Goal: Task Accomplishment & Management: Use online tool/utility

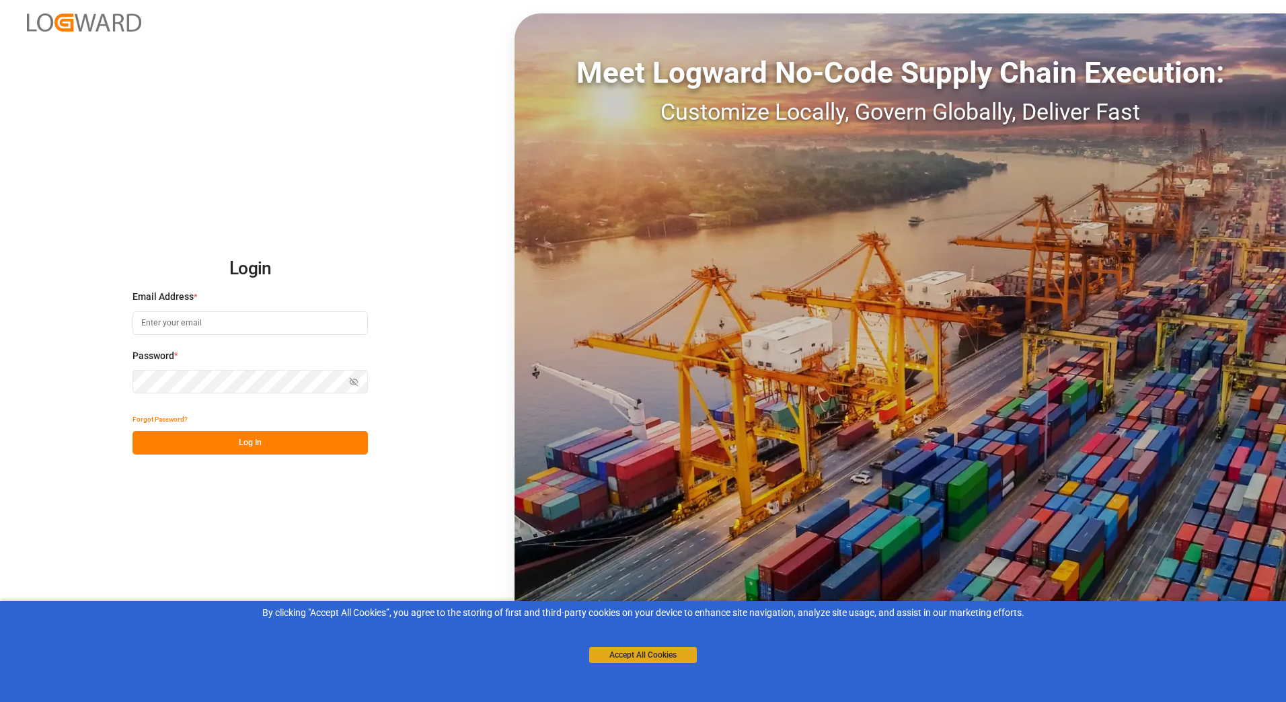
type input "[PERSON_NAME][EMAIL_ADDRESS][PERSON_NAME][DOMAIN_NAME]"
click at [658, 657] on button "Accept All Cookies" at bounding box center [643, 655] width 108 height 16
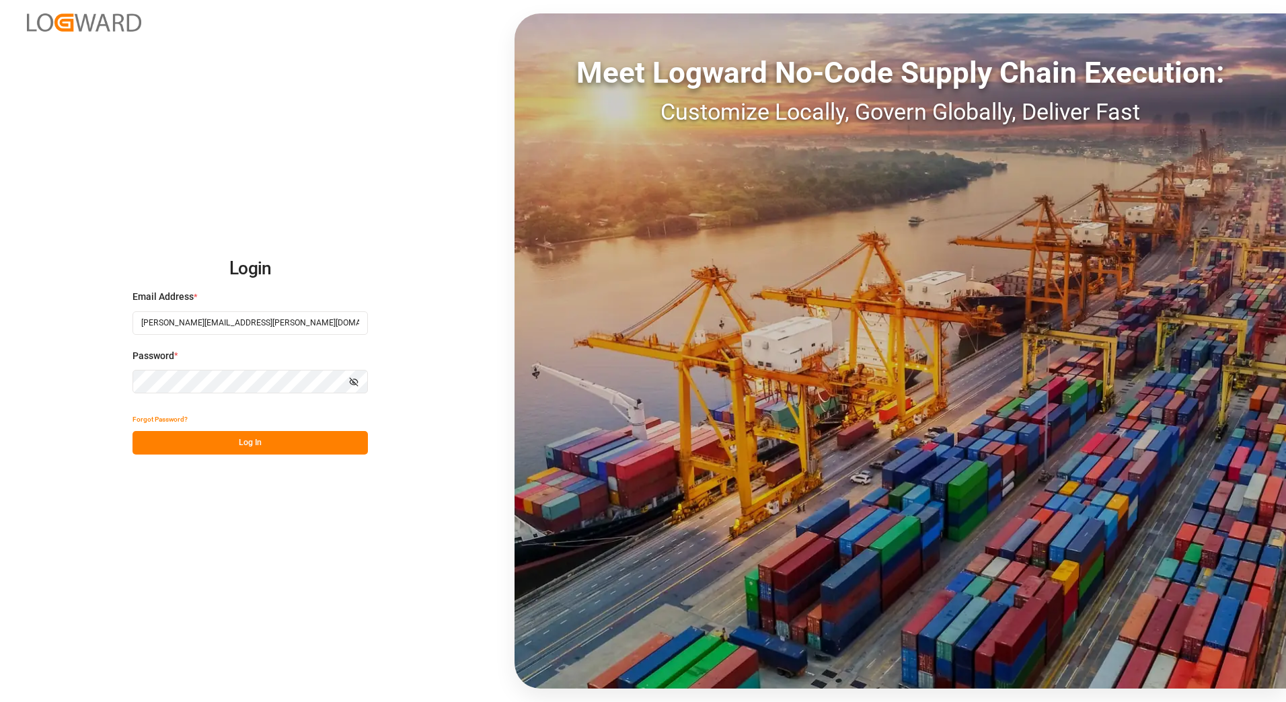
click at [288, 447] on button "Log In" at bounding box center [249, 443] width 235 height 24
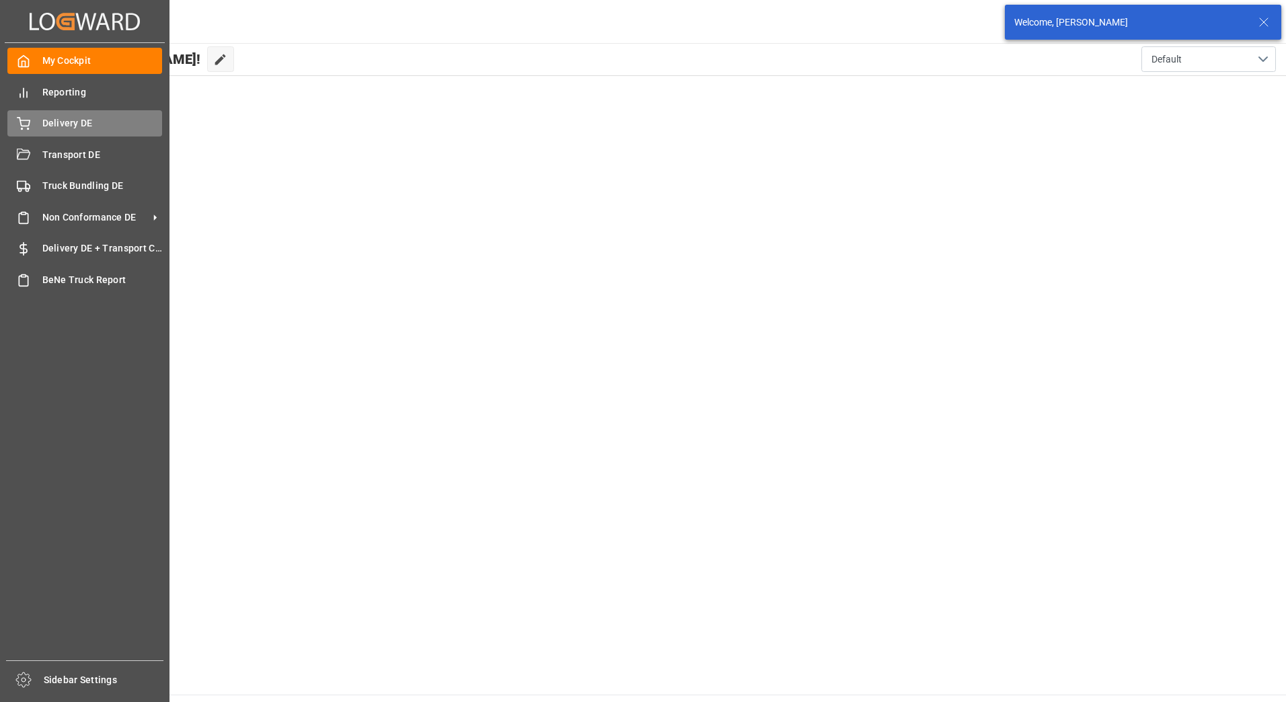
click at [26, 123] on icon at bounding box center [23, 123] width 13 height 13
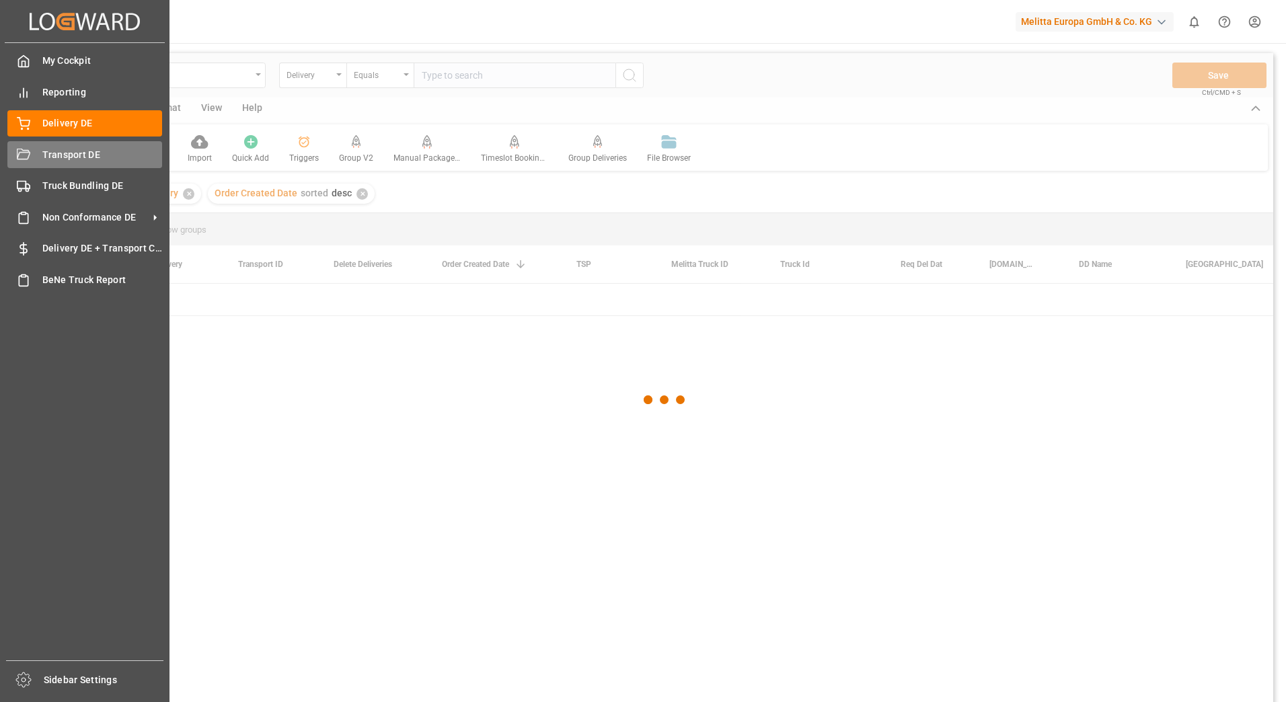
click at [46, 151] on span "Transport DE" at bounding box center [102, 155] width 120 height 14
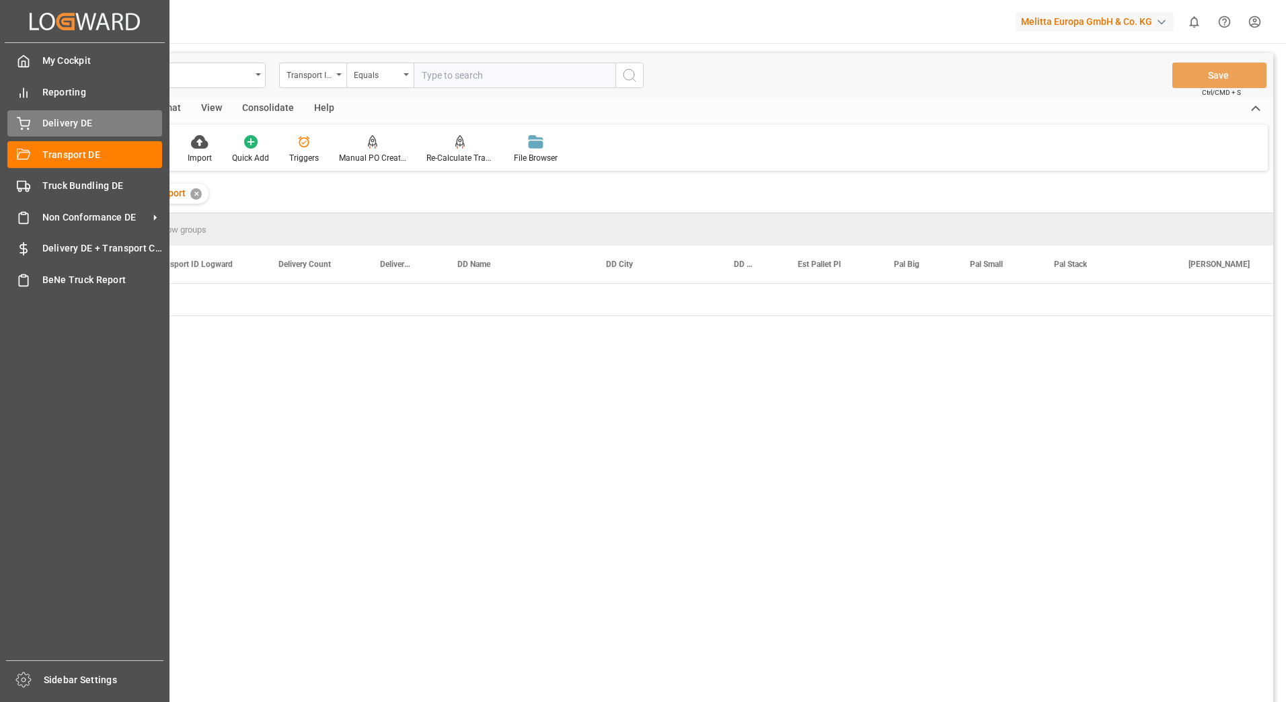
click at [60, 120] on span "Delivery DE" at bounding box center [102, 123] width 120 height 14
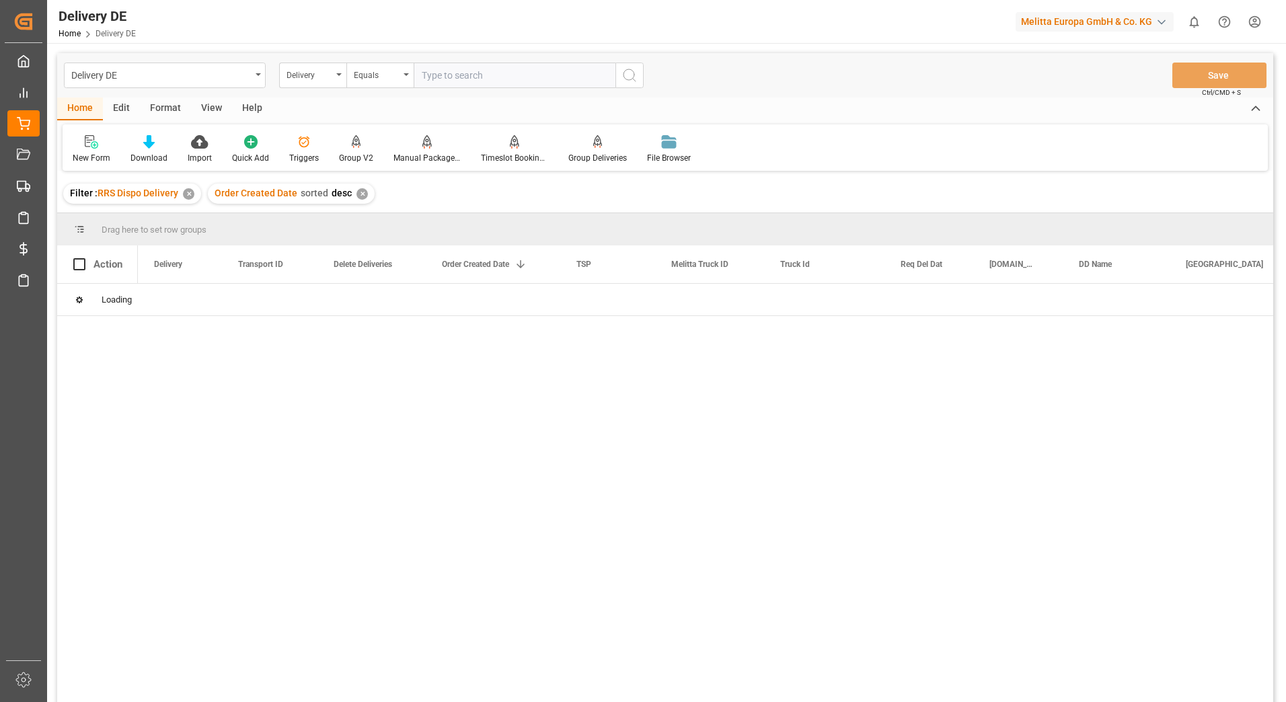
click at [491, 80] on input "text" at bounding box center [515, 76] width 202 height 26
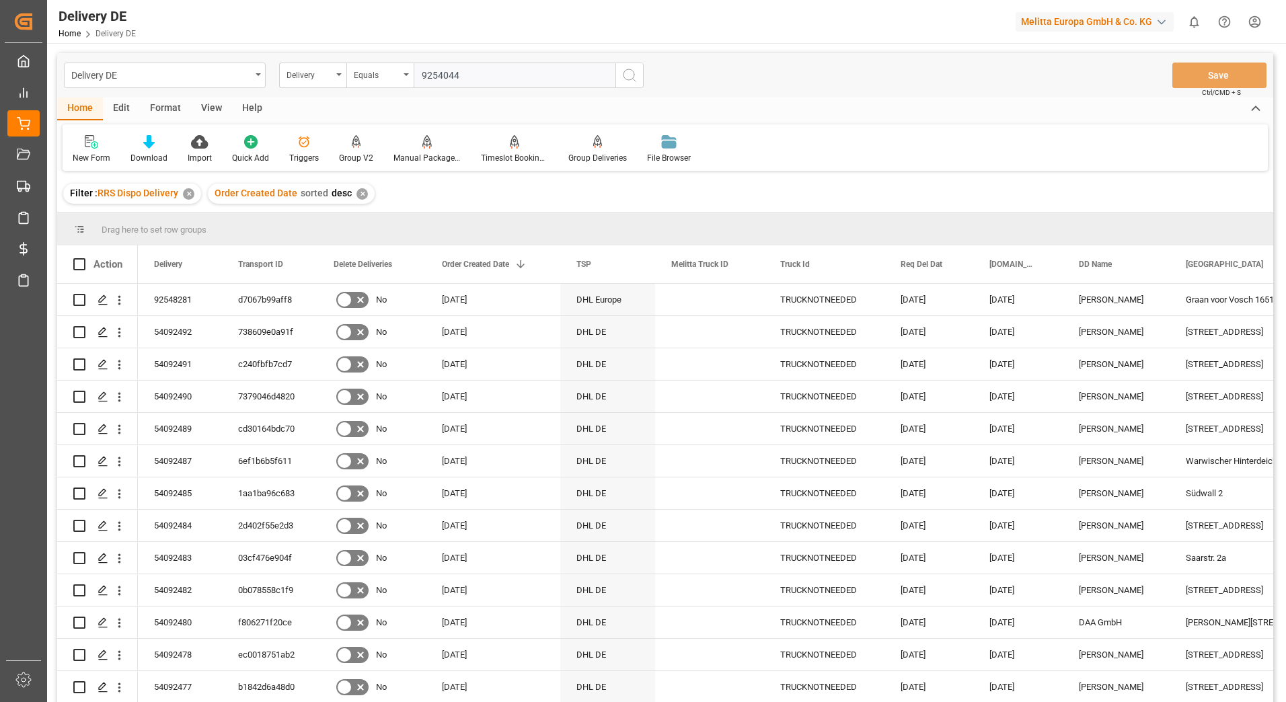
type input "92540440"
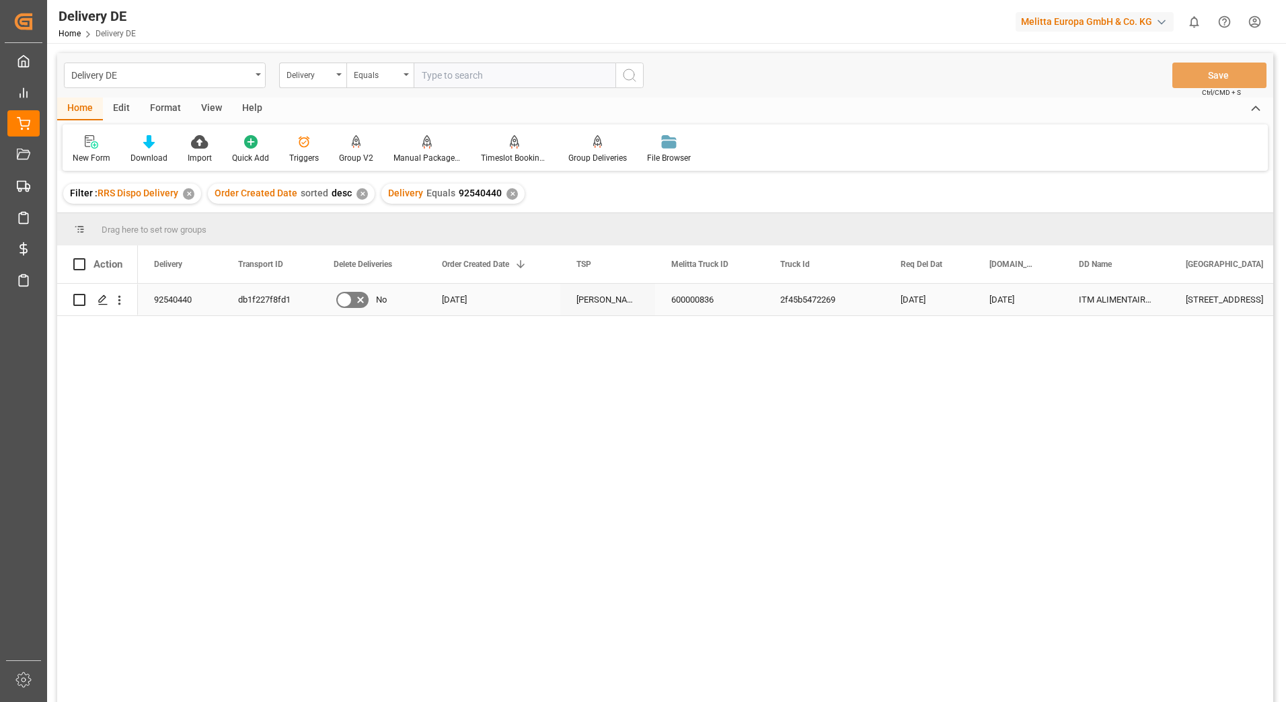
click at [266, 303] on div "db1f227f8fd1" at bounding box center [269, 300] width 95 height 32
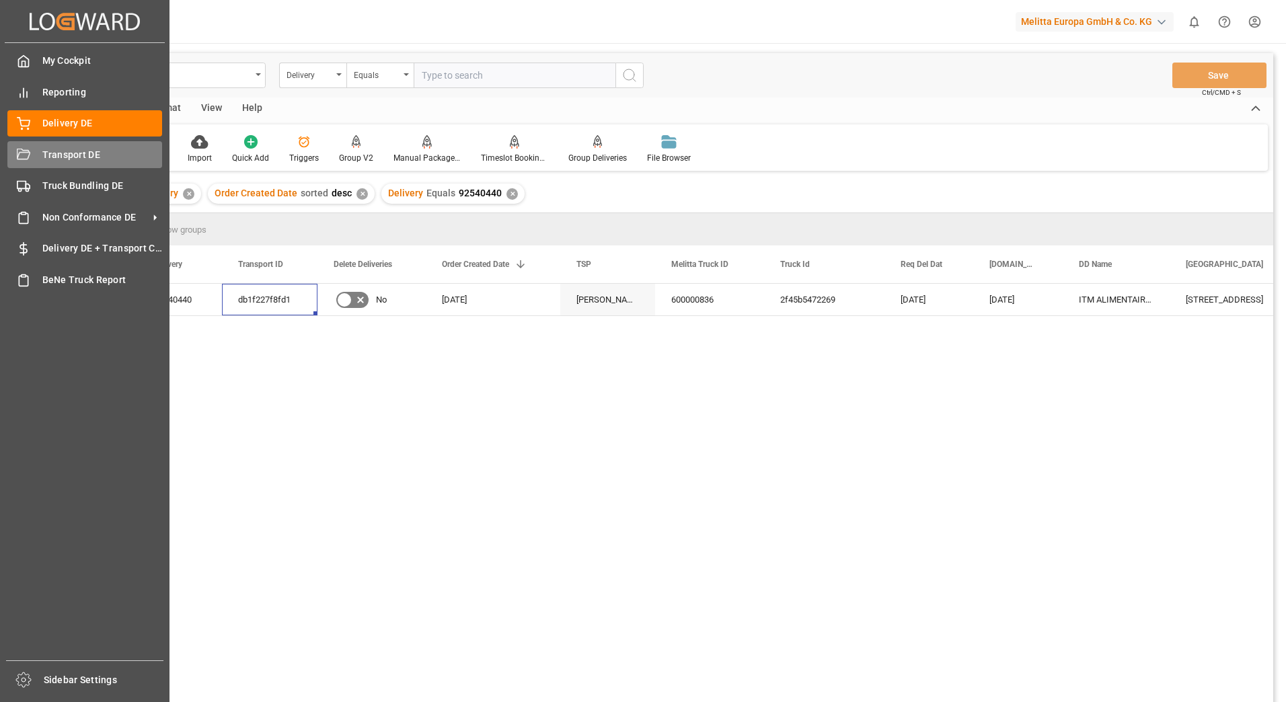
click at [40, 152] on div "Transport DE Transport DE" at bounding box center [84, 154] width 155 height 26
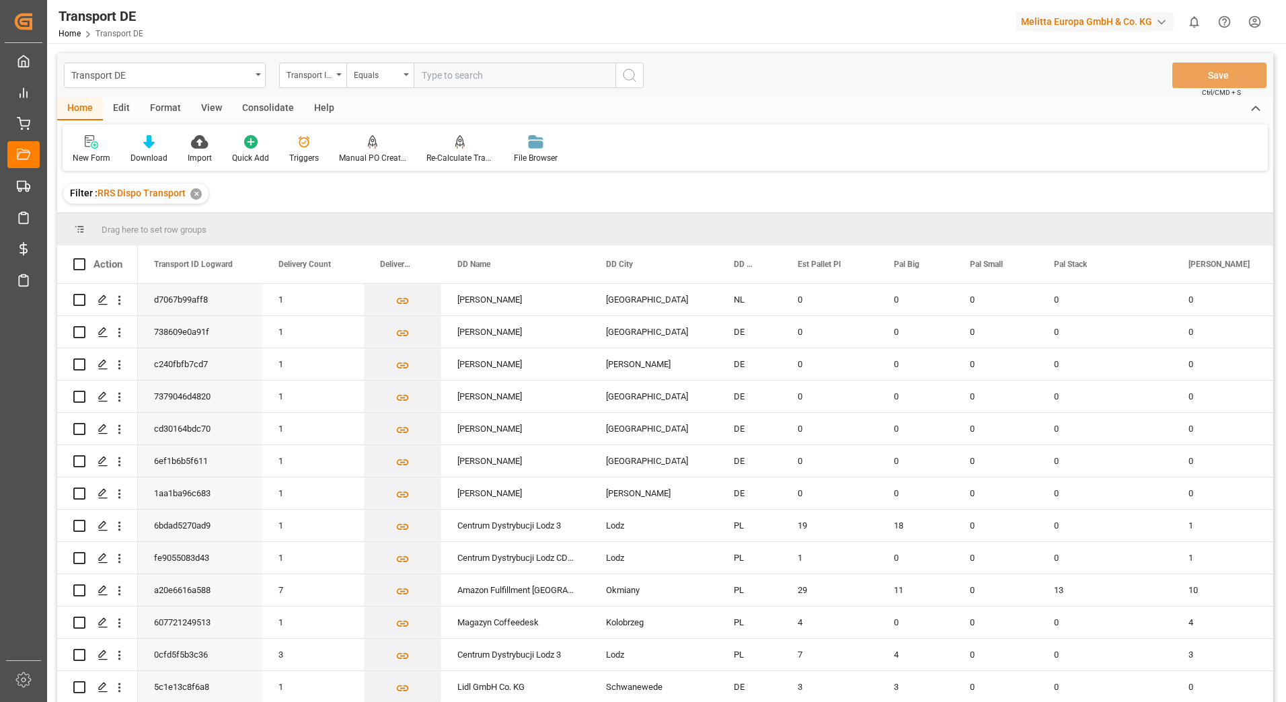
click at [479, 66] on input "text" at bounding box center [515, 76] width 202 height 26
paste input "db1f227f8fd1"
type input "db1f227f8fd1"
click at [625, 75] on icon "search button" at bounding box center [629, 75] width 16 height 16
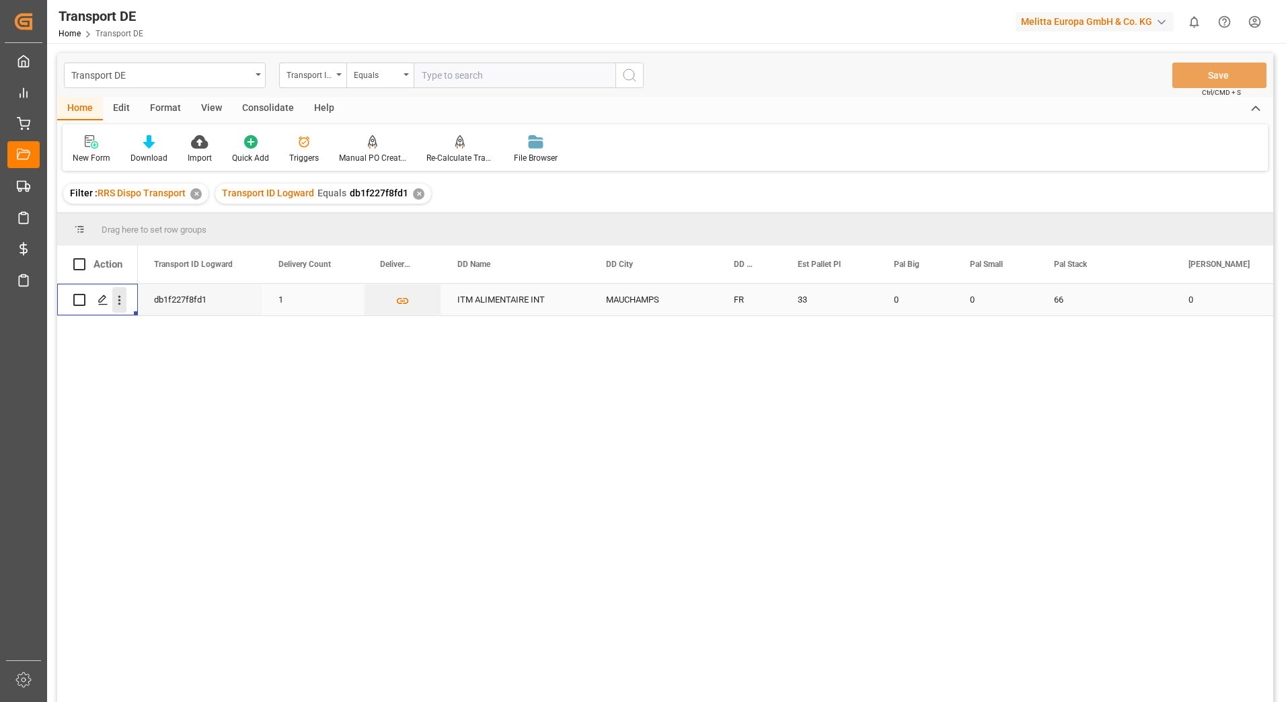
click at [116, 301] on icon "open menu" at bounding box center [119, 300] width 14 height 14
click at [83, 303] on input "Press Space to toggle row selection (unchecked)" at bounding box center [79, 300] width 12 height 12
checkbox input "true"
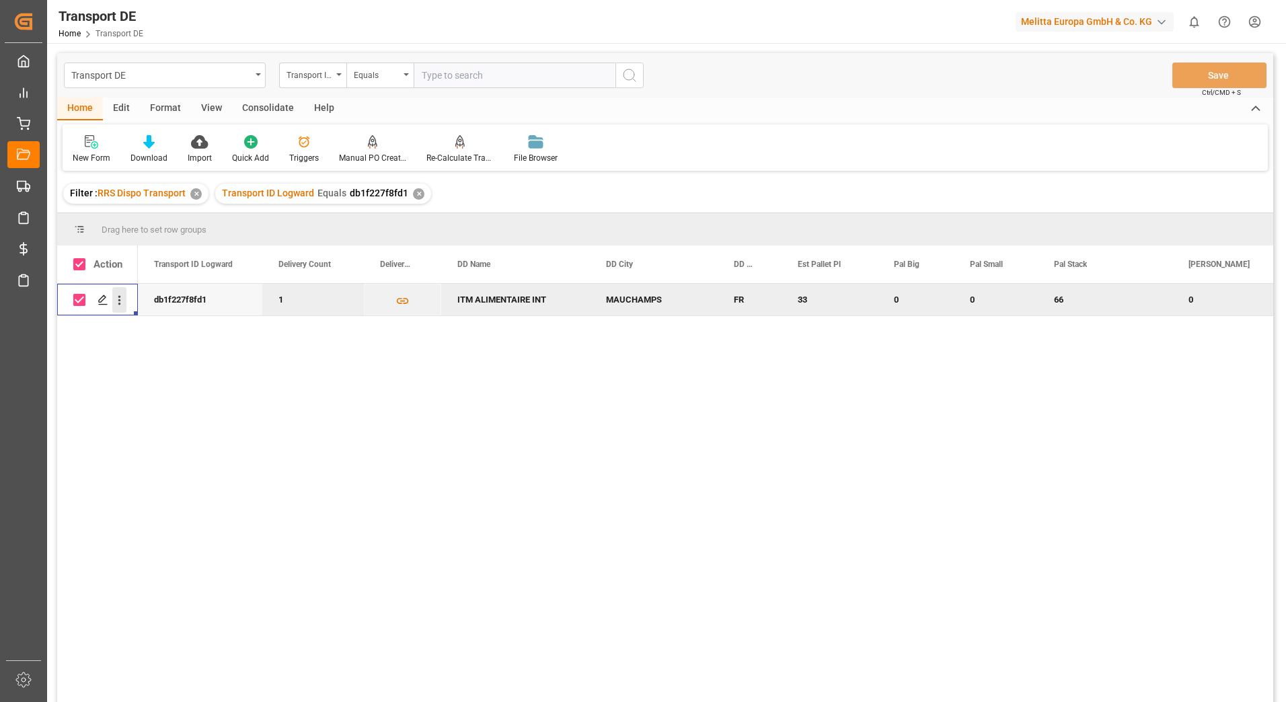
click at [119, 299] on icon "open menu" at bounding box center [119, 300] width 14 height 14
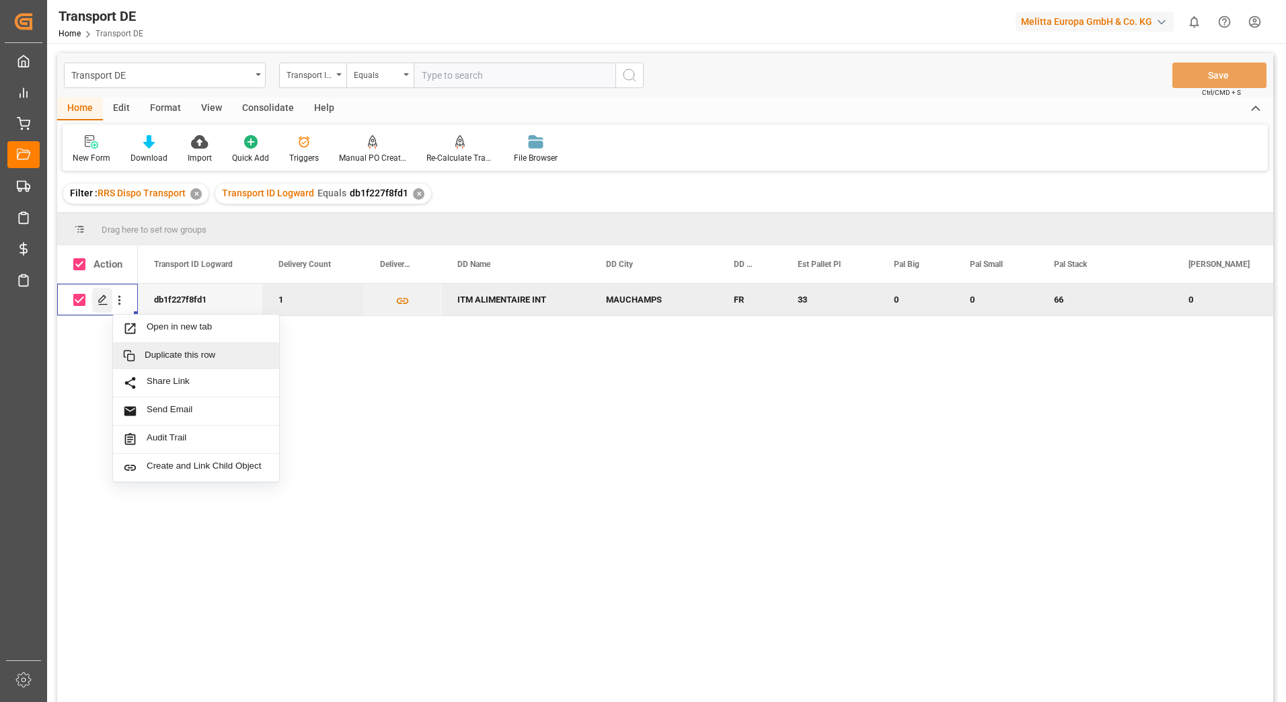
click at [100, 303] on polygon "Press SPACE to deselect this row." at bounding box center [102, 299] width 7 height 7
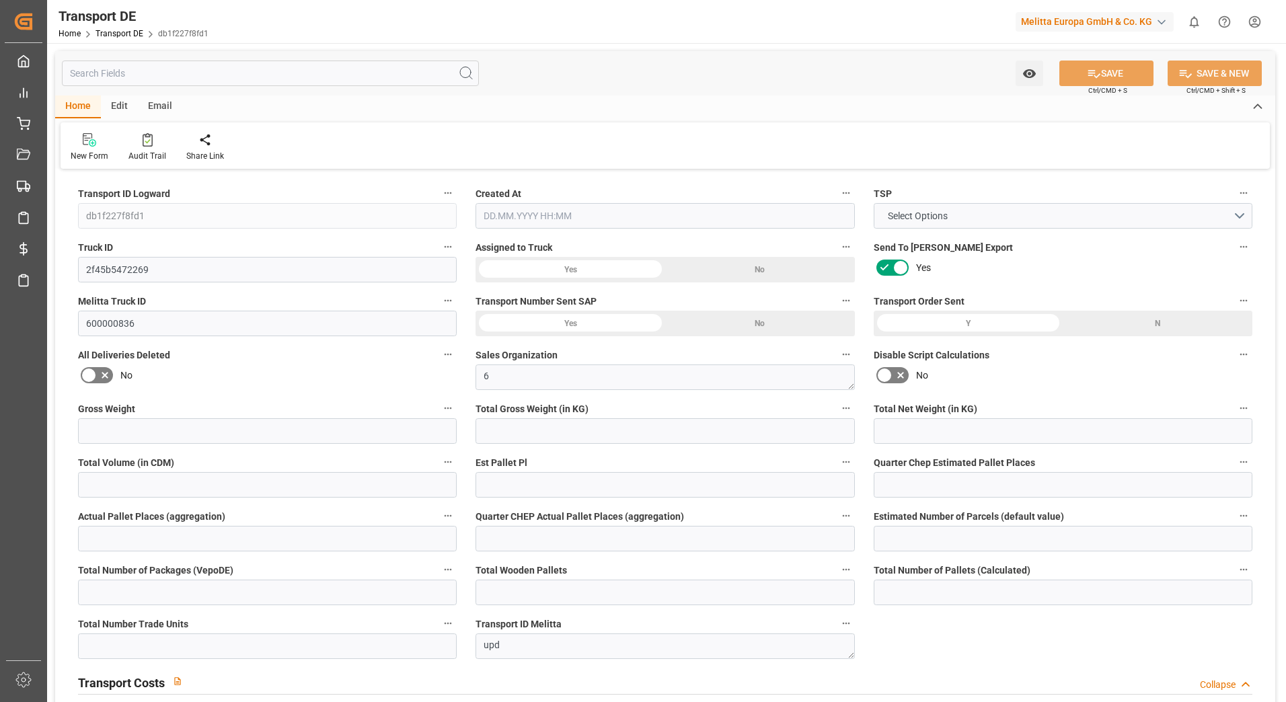
type input "10164"
type input "8268.48"
type input "6652.8"
type input "64827.84"
type input "33"
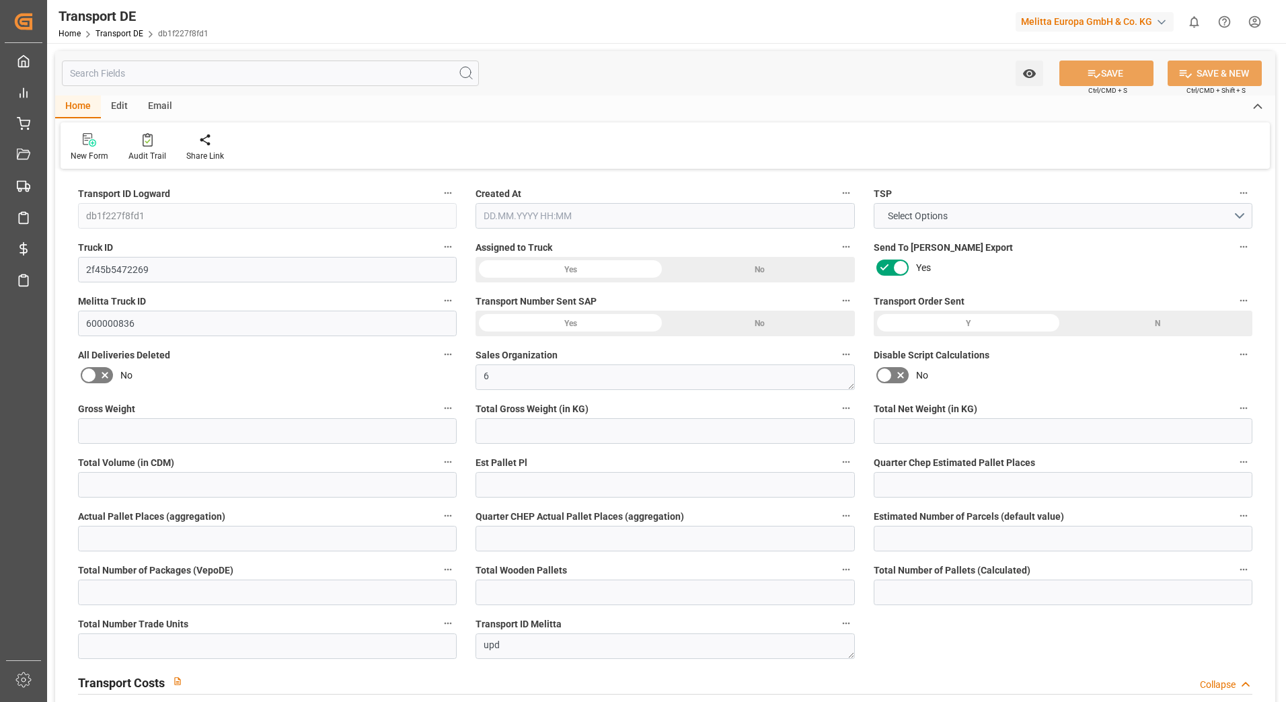
type input "0"
type input "33"
type input "0"
type input "1"
type input "66"
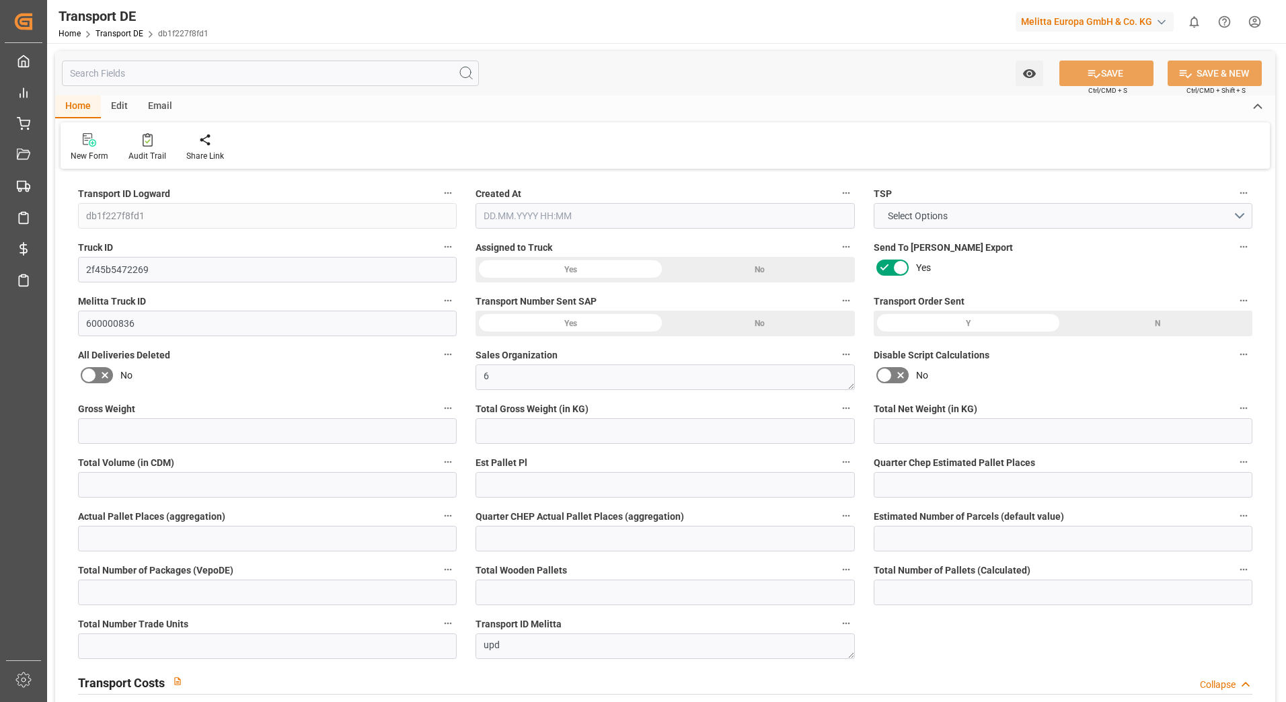
type input "66"
type input "0"
type input "2640"
type input "0"
type input "1515"
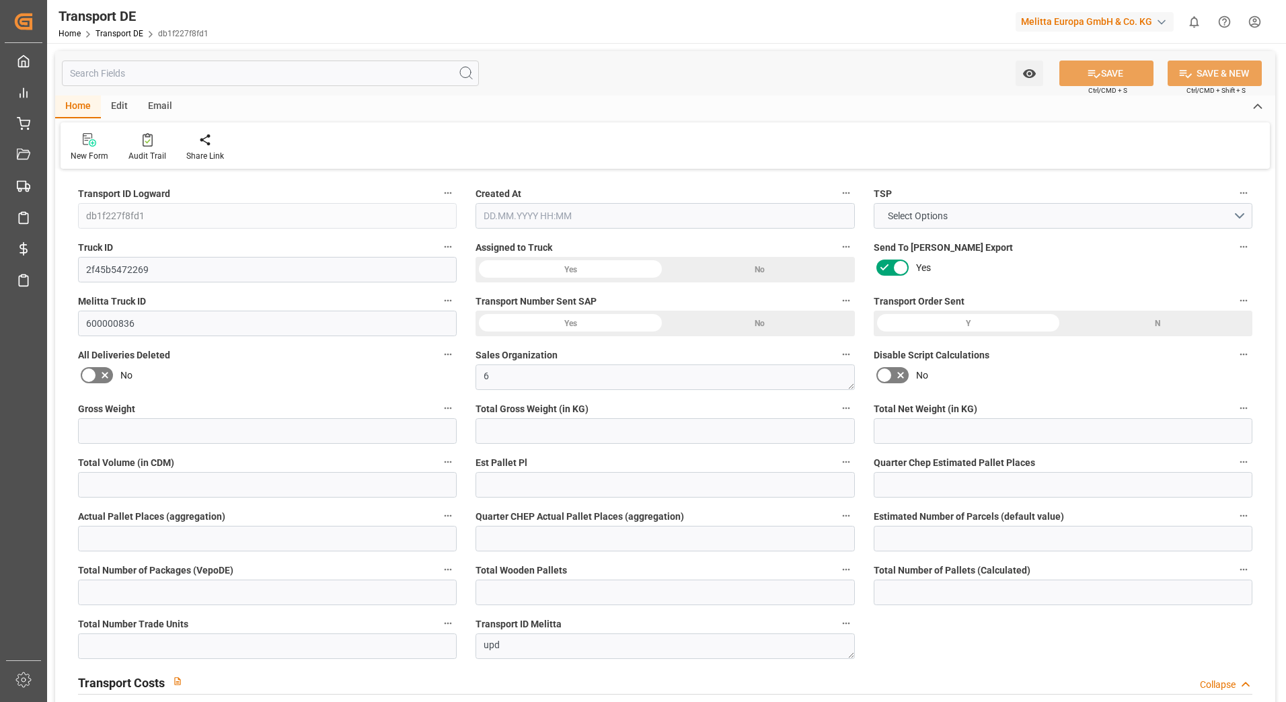
type input "3.039"
type input "1515"
type input "91"
type input "0"
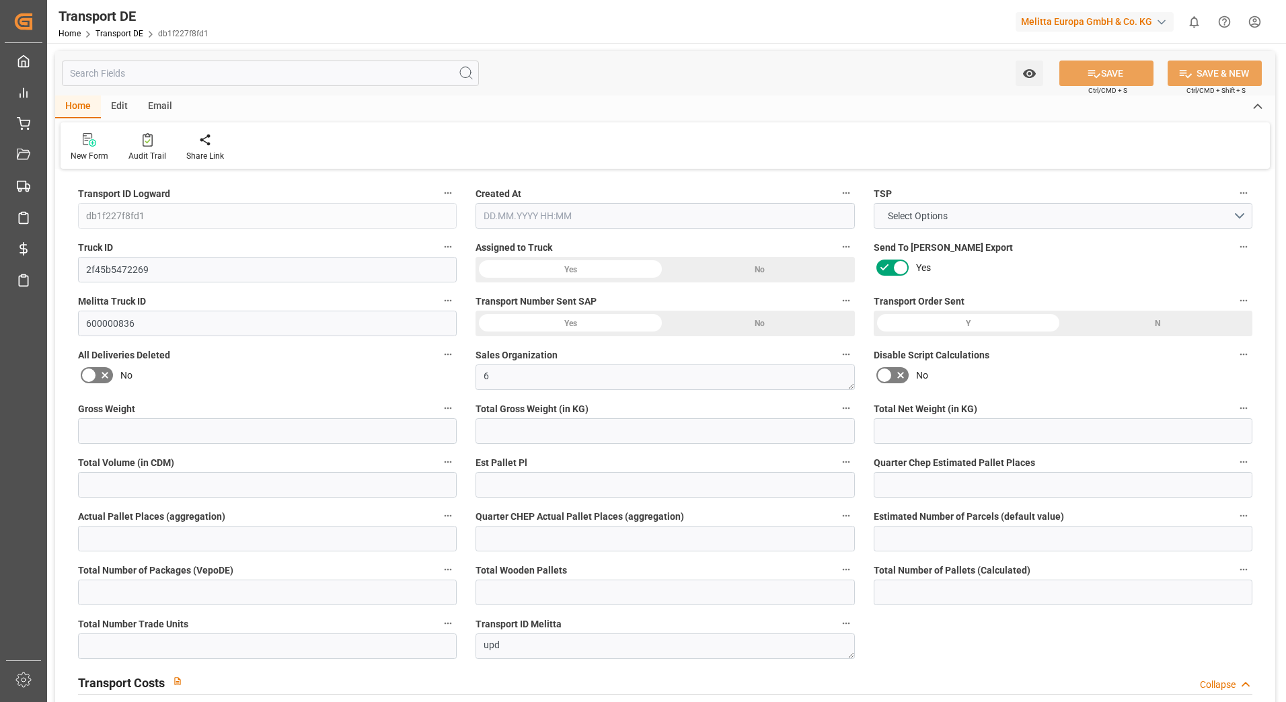
type input "0"
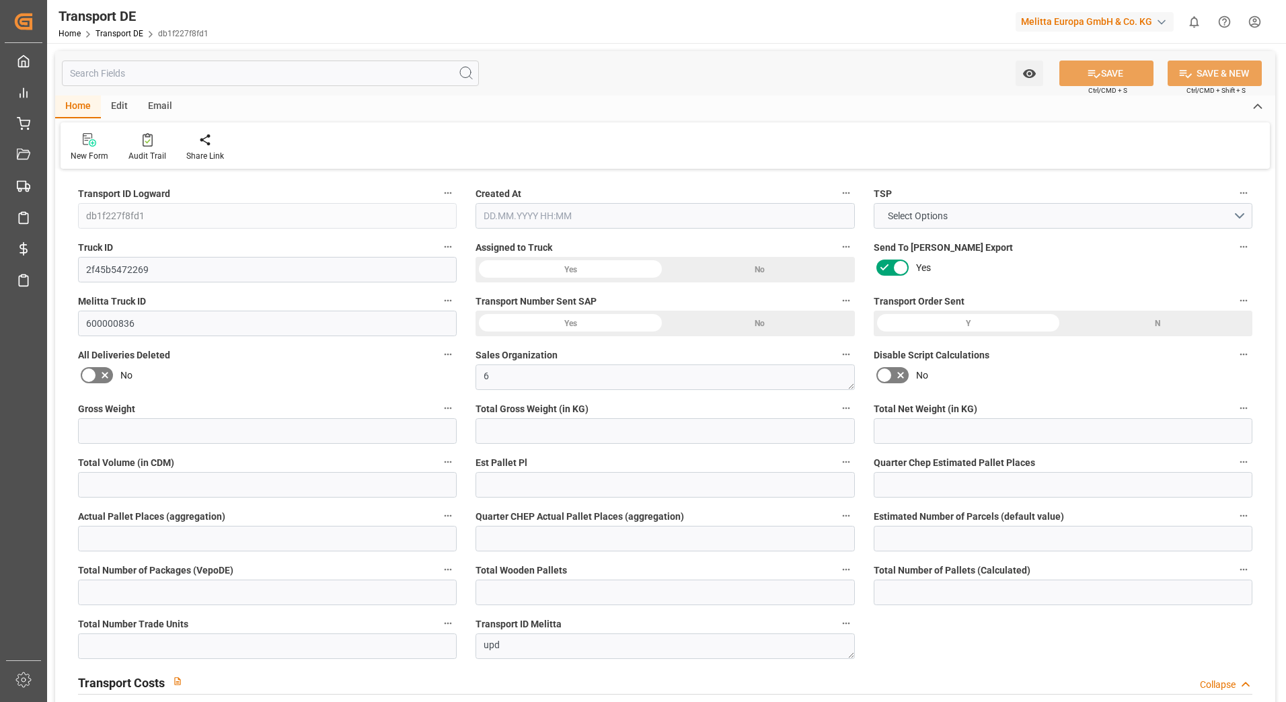
type input "0"
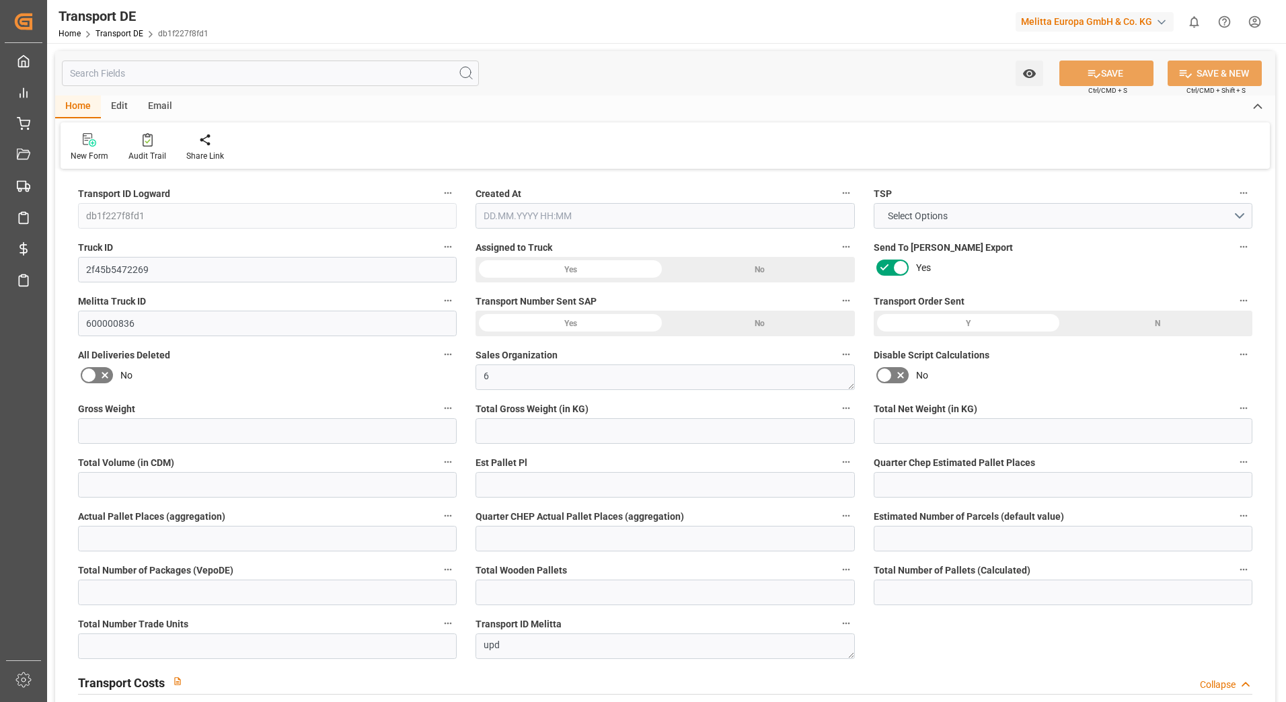
type input "0"
type input "8268.48"
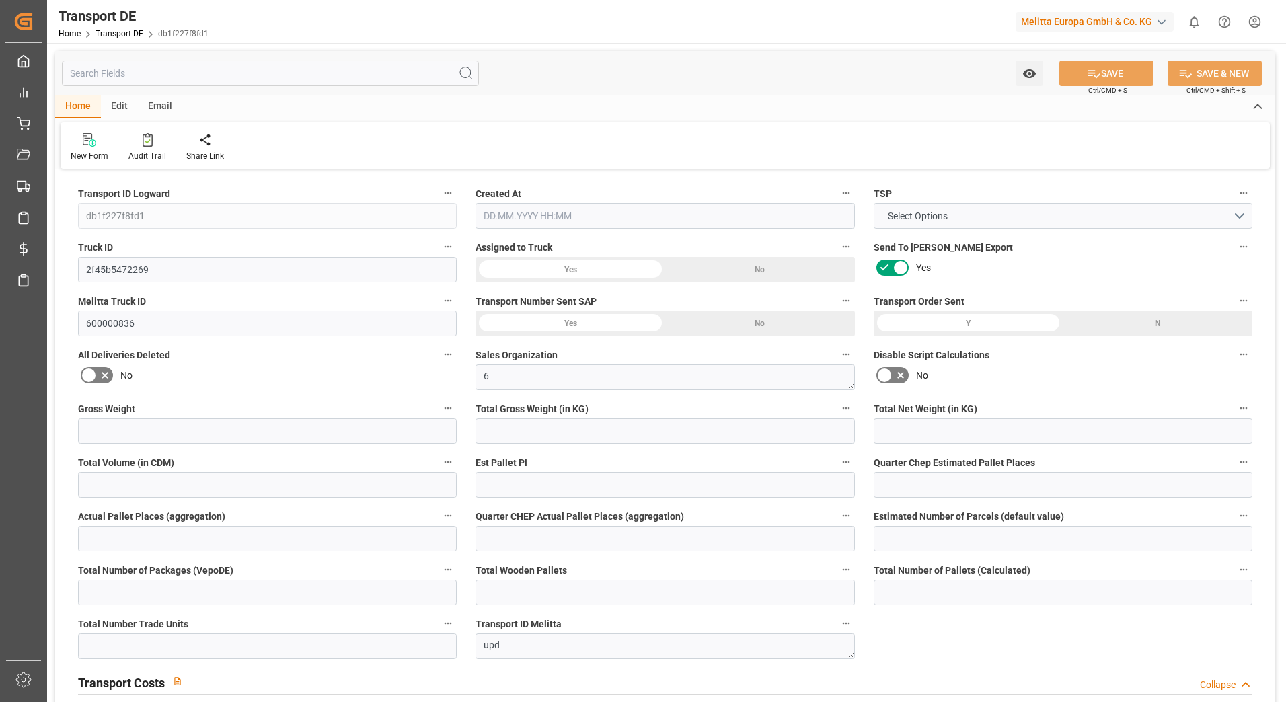
type input "8268.48"
type input "21"
type input "100"
type input "0"
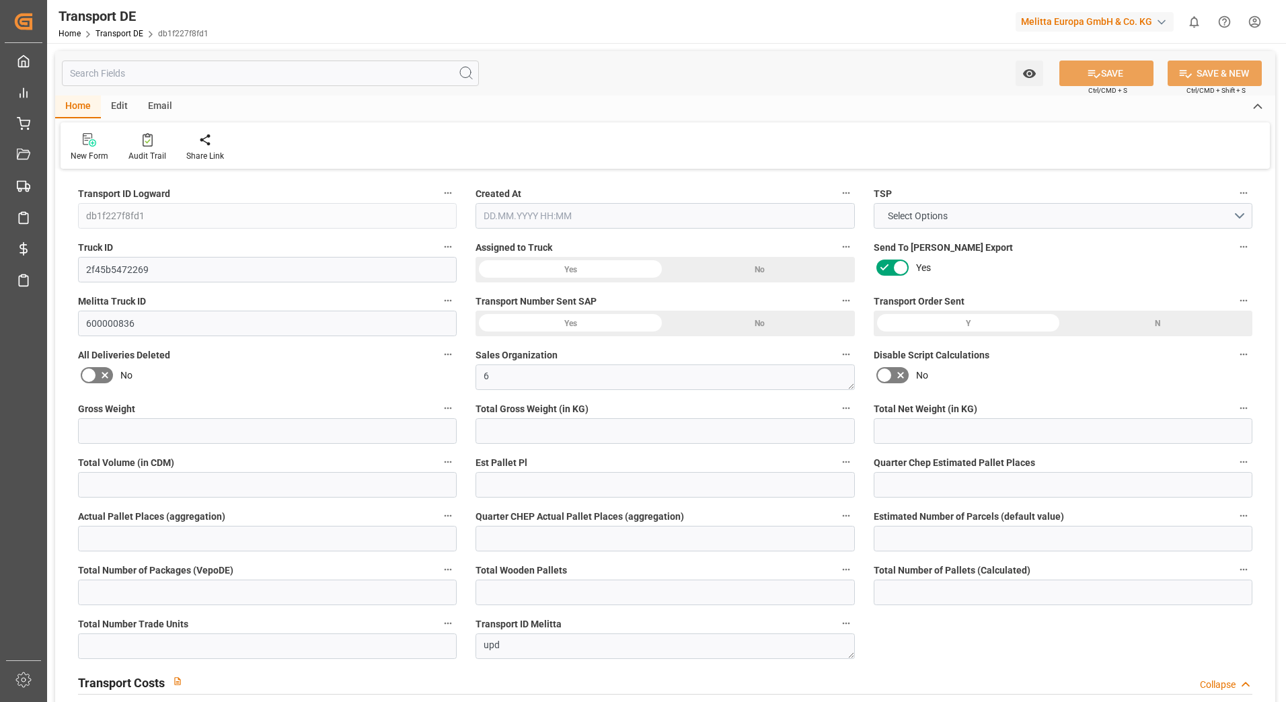
type input "66"
type input "0"
type input "1"
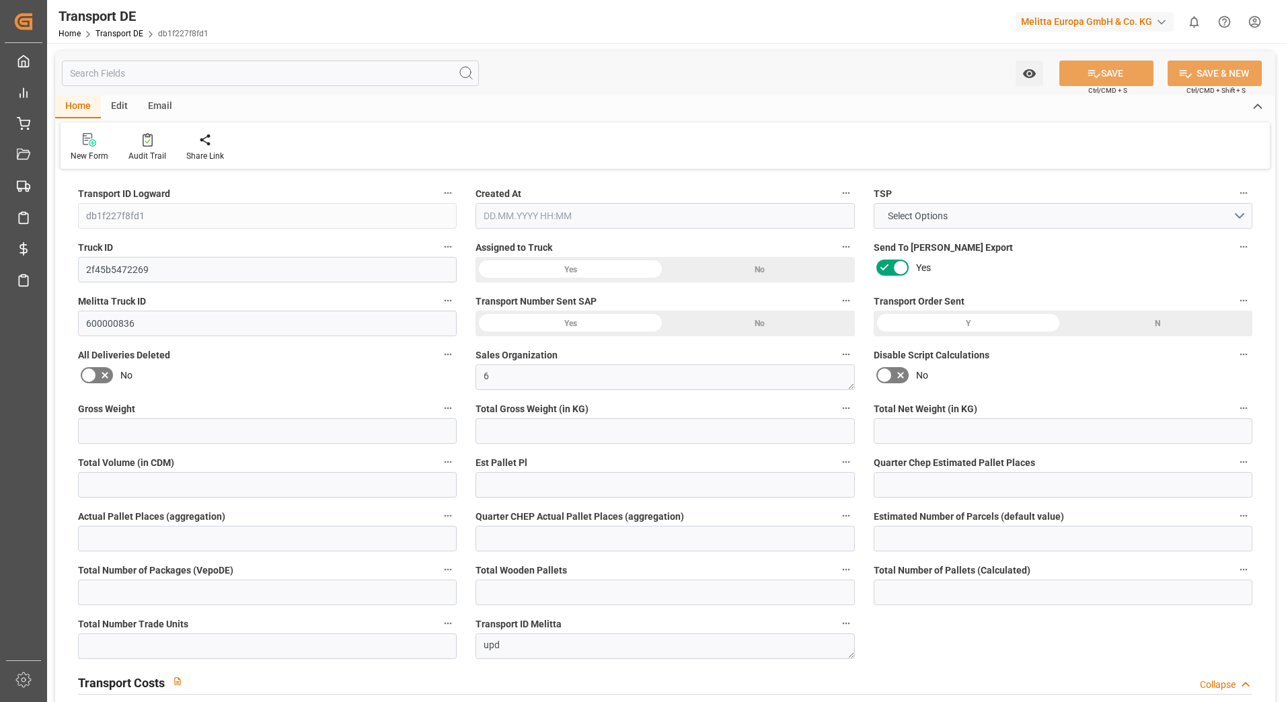
type input "0"
type input "2640"
type input "1518.039"
type input "1515"
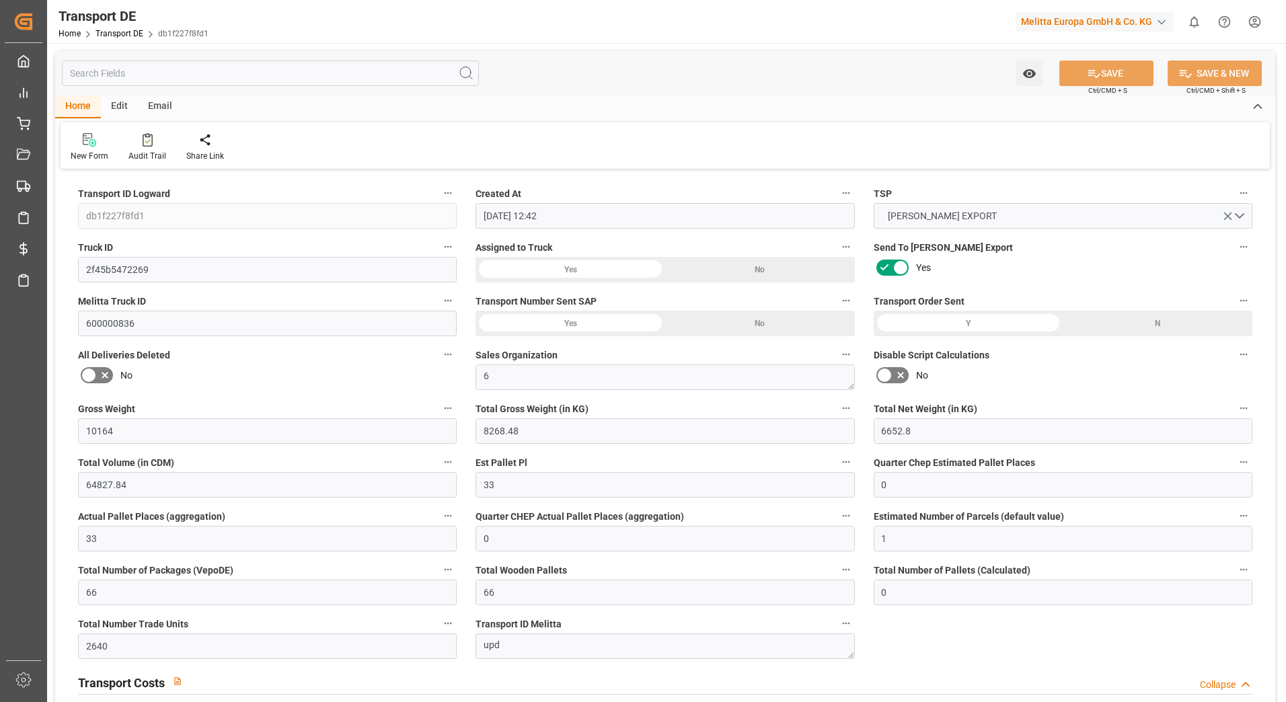
type input "[DATE] 12:42"
type input "[DATE]"
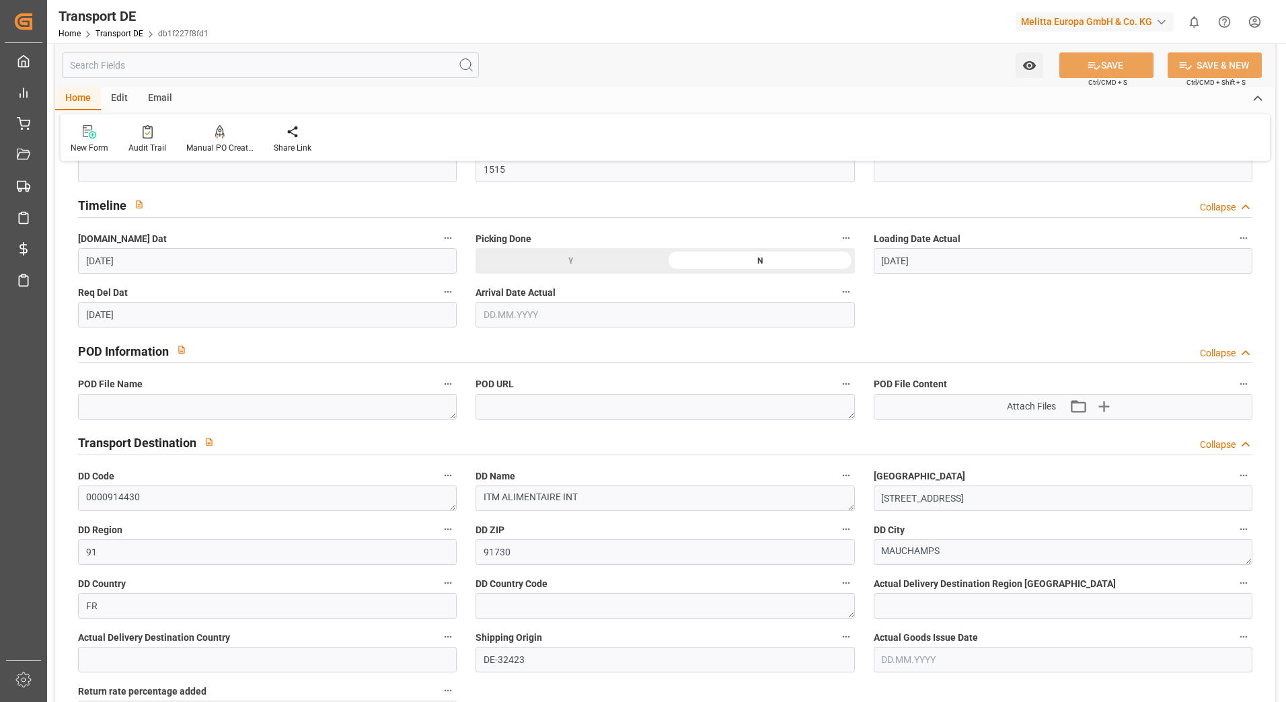
scroll to position [672, 0]
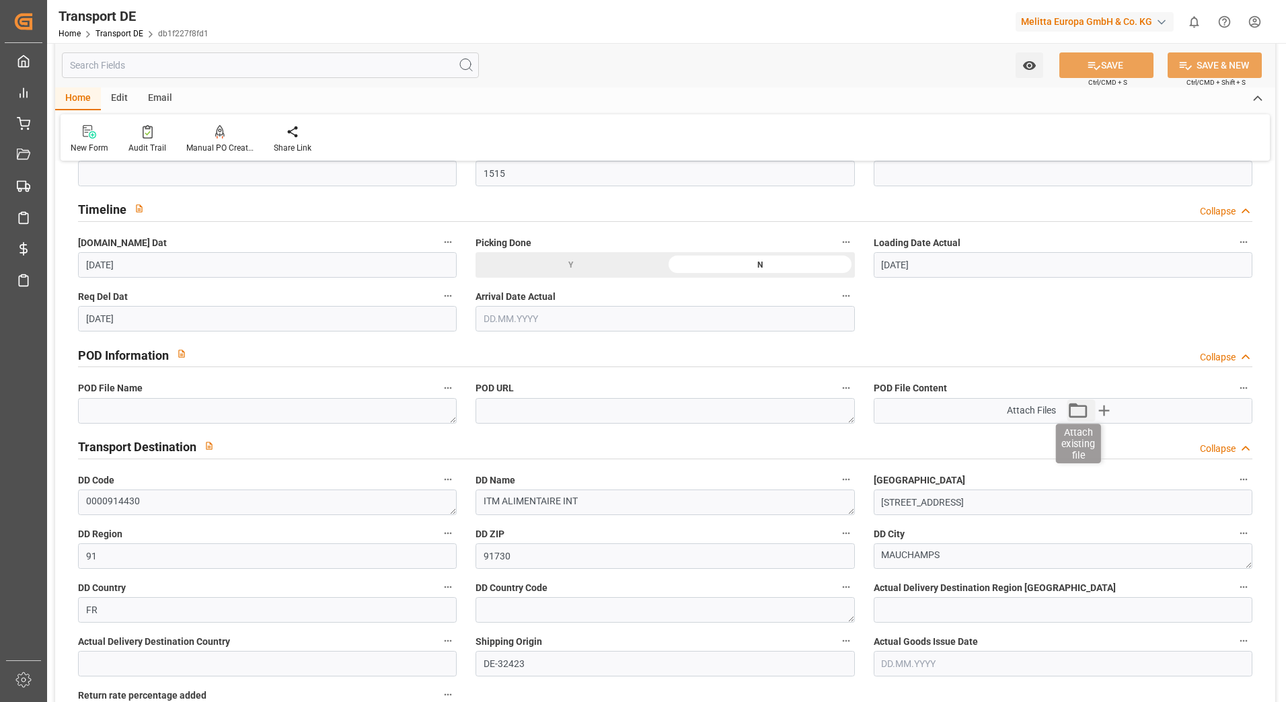
click at [1079, 410] on icon "button" at bounding box center [1078, 411] width 22 height 22
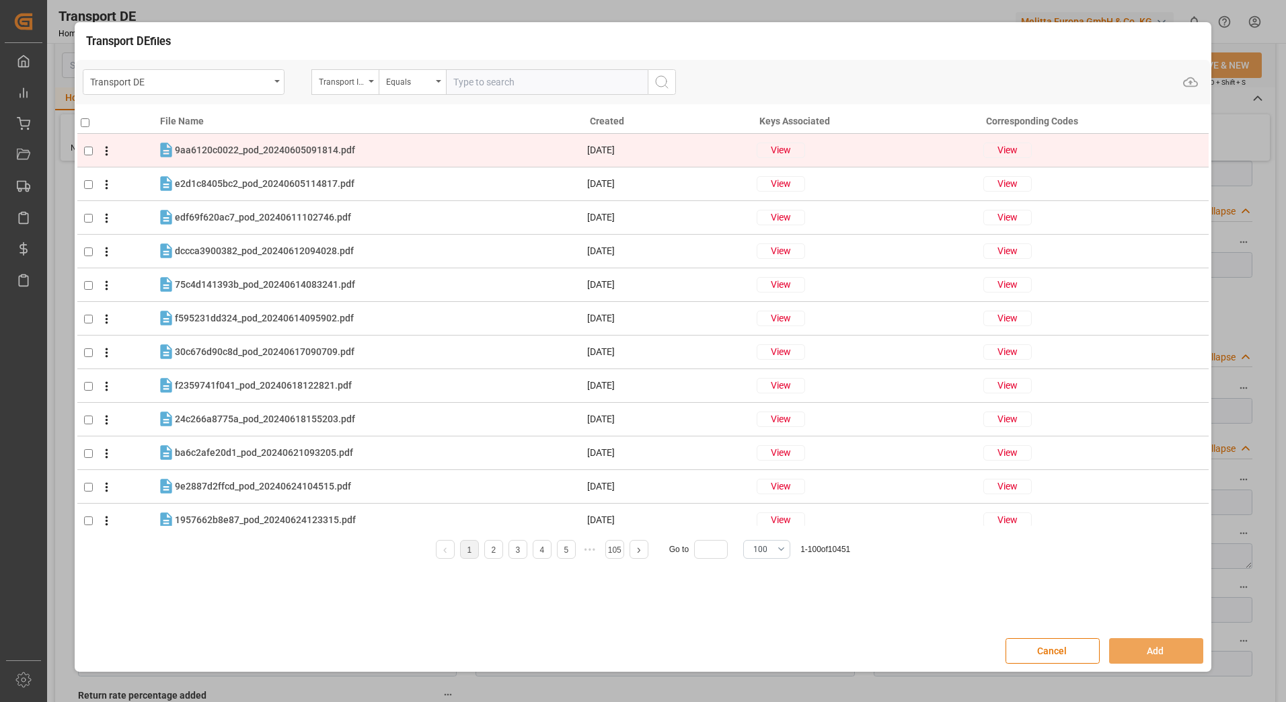
click at [326, 143] on div "9aa6120c0022_pod_20240605091814.pdf 9aa6120c0022_pod_20240605091814.pdf" at bounding box center [265, 150] width 180 height 14
click at [769, 145] on button "View" at bounding box center [781, 150] width 48 height 15
click at [785, 151] on span "POD File Content" at bounding box center [791, 151] width 69 height 16
click at [91, 150] on input "checkbox" at bounding box center [88, 151] width 9 height 9
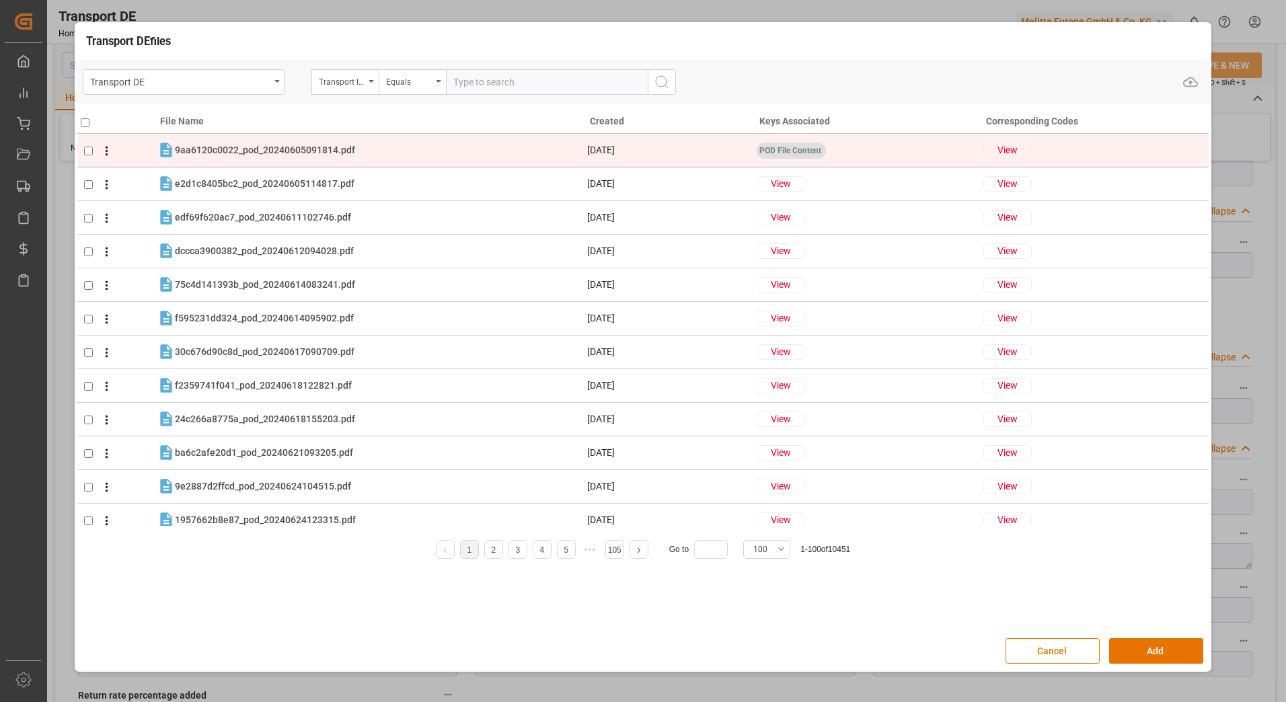
checkbox input "false"
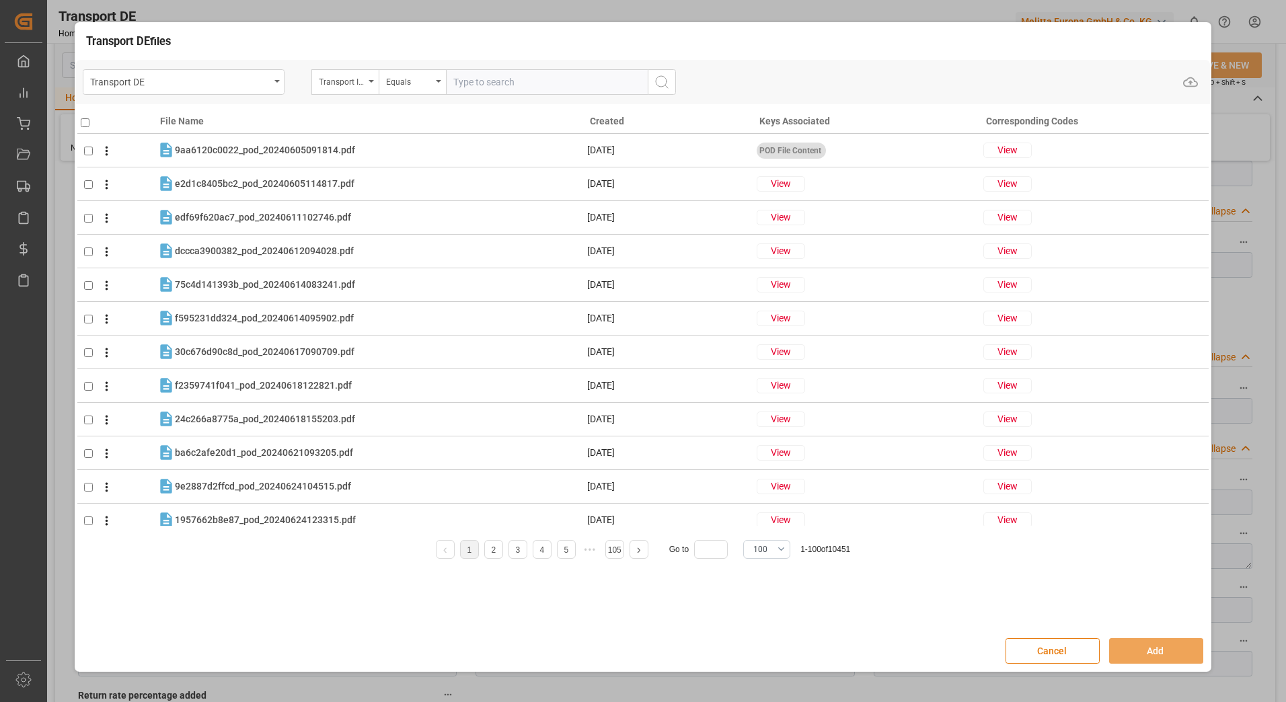
click at [1058, 659] on button "Cancel" at bounding box center [1052, 651] width 94 height 26
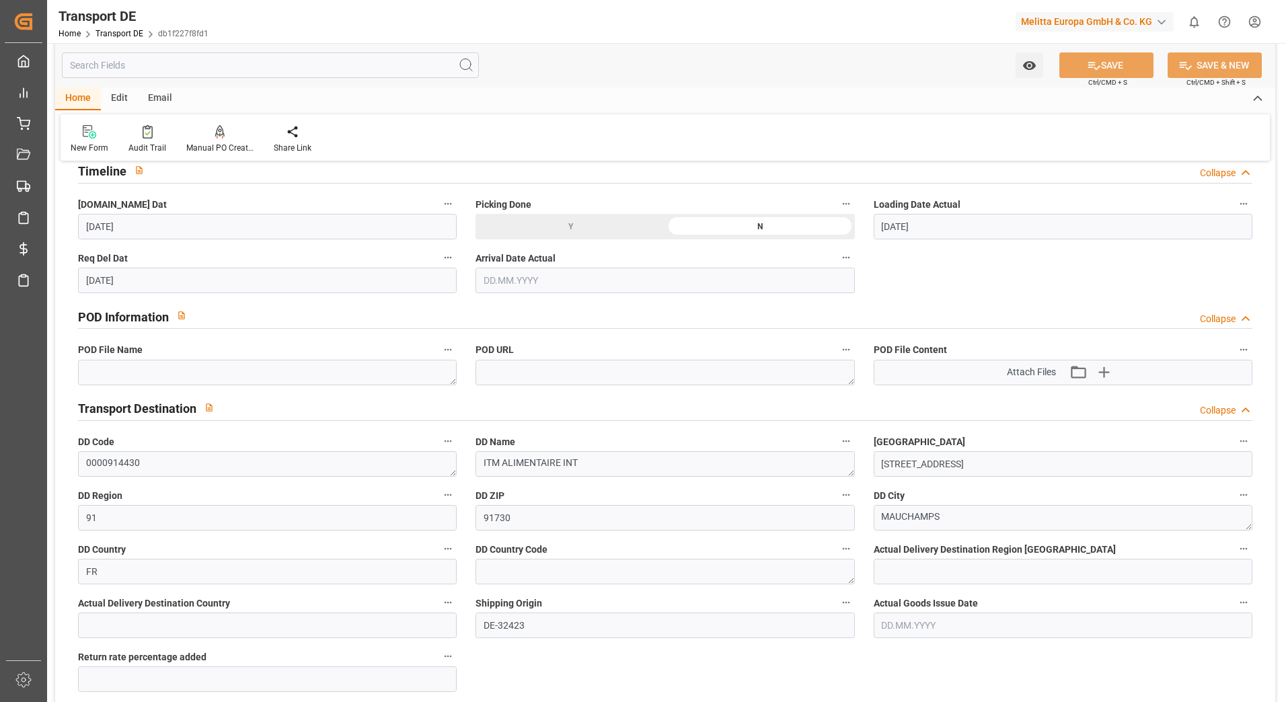
scroll to position [740, 0]
